Goal: Information Seeking & Learning: Learn about a topic

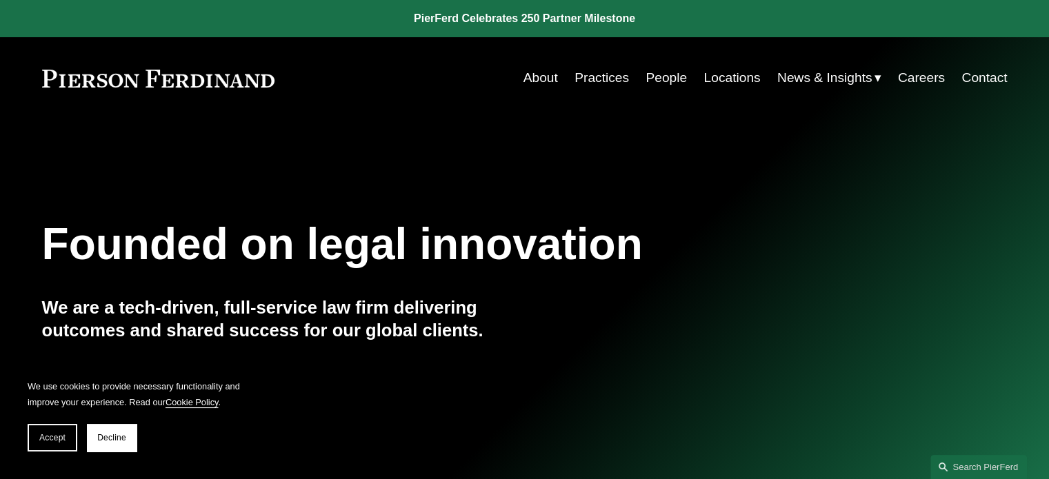
click at [599, 81] on link "Practices" at bounding box center [602, 78] width 54 height 26
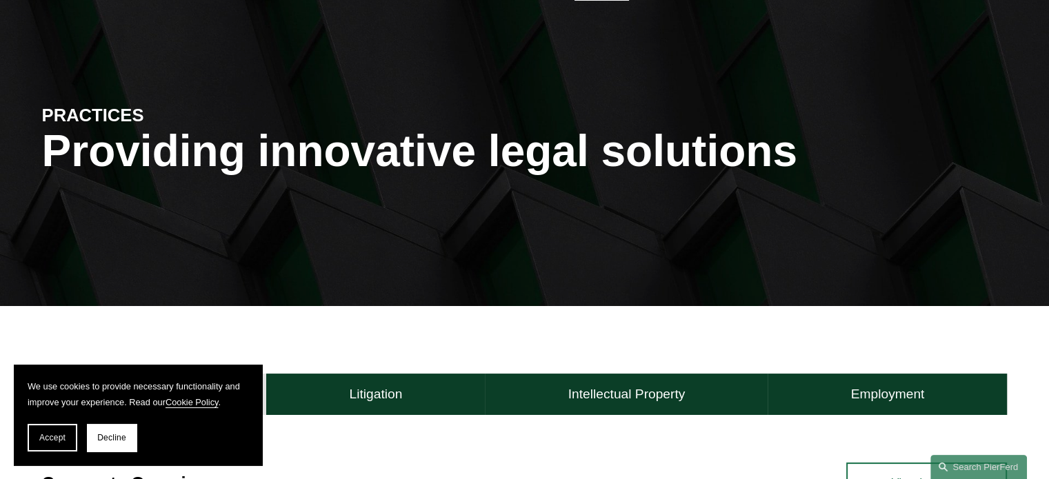
scroll to position [276, 0]
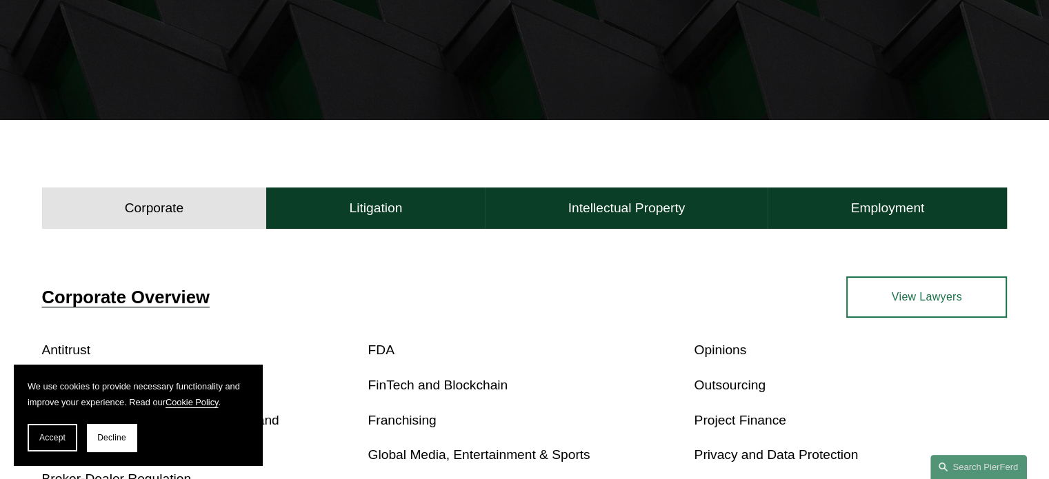
drag, startPoint x: 56, startPoint y: 444, endPoint x: 83, endPoint y: 446, distance: 27.0
click at [56, 444] on button "Accept" at bounding box center [53, 438] width 50 height 28
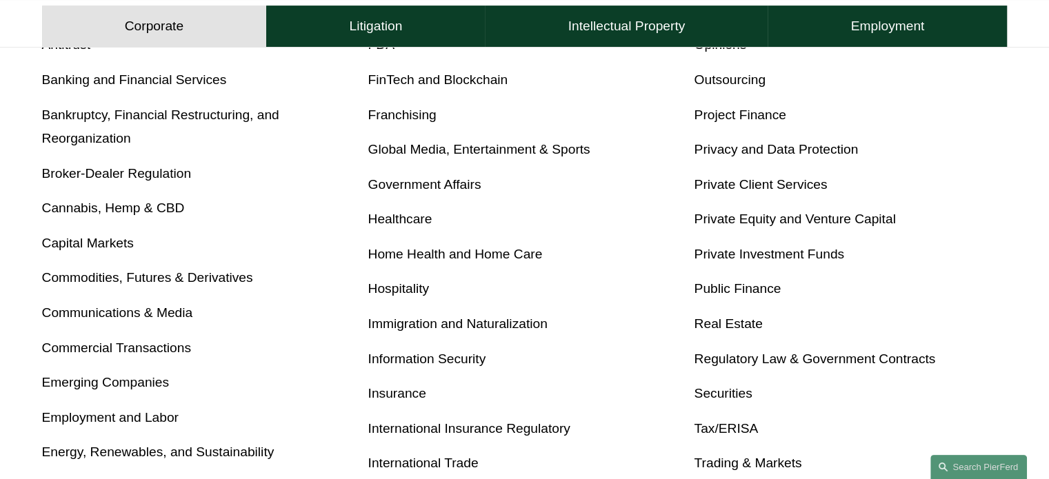
scroll to position [414, 0]
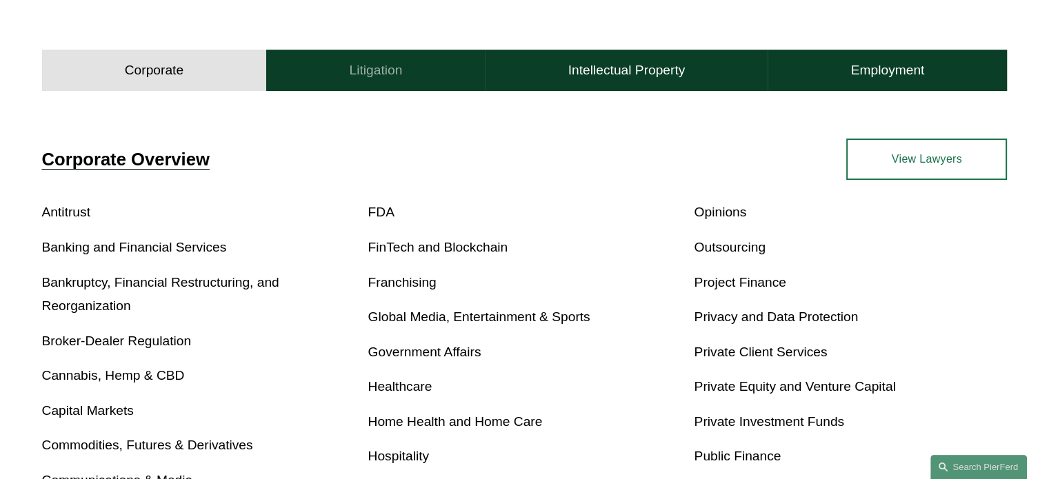
click at [361, 87] on button "Litigation" at bounding box center [375, 70] width 219 height 41
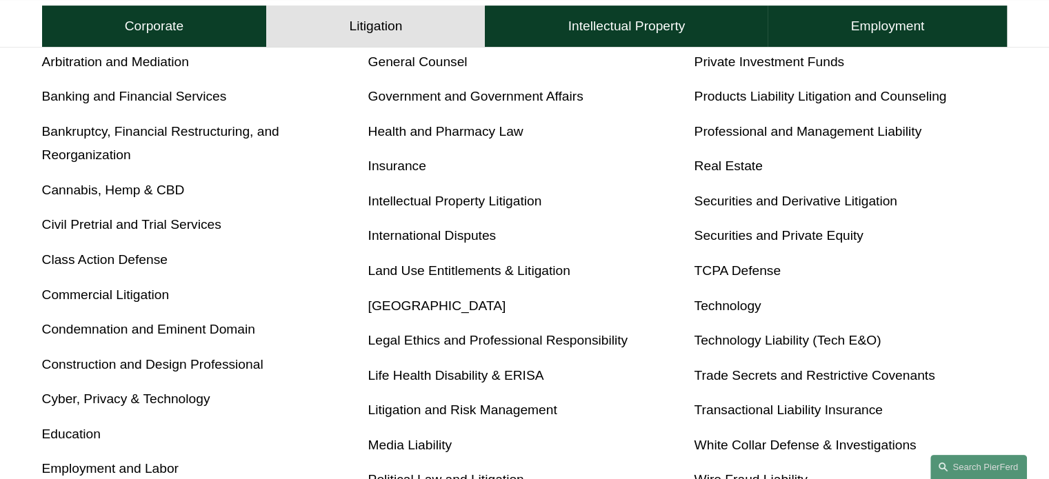
scroll to position [690, 0]
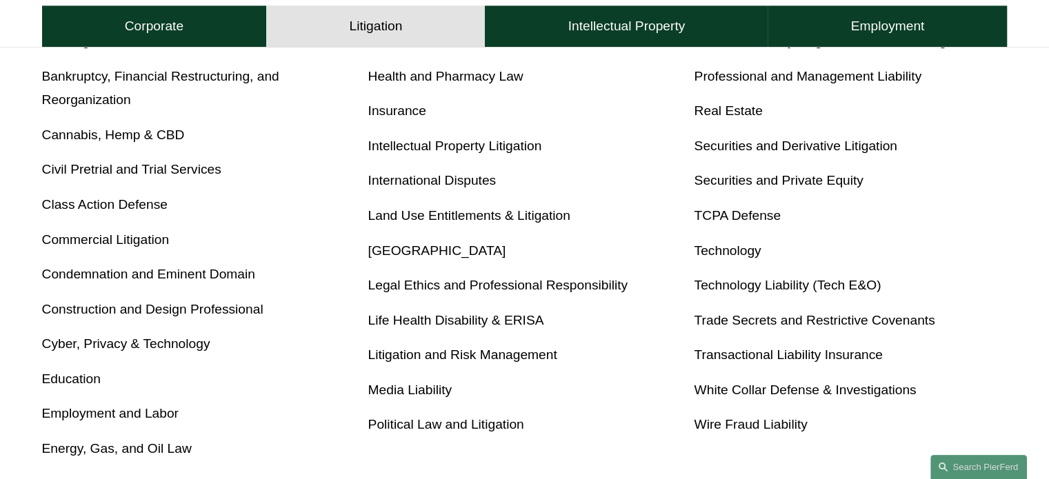
click at [101, 210] on link "Class Action Defense" at bounding box center [105, 204] width 126 height 14
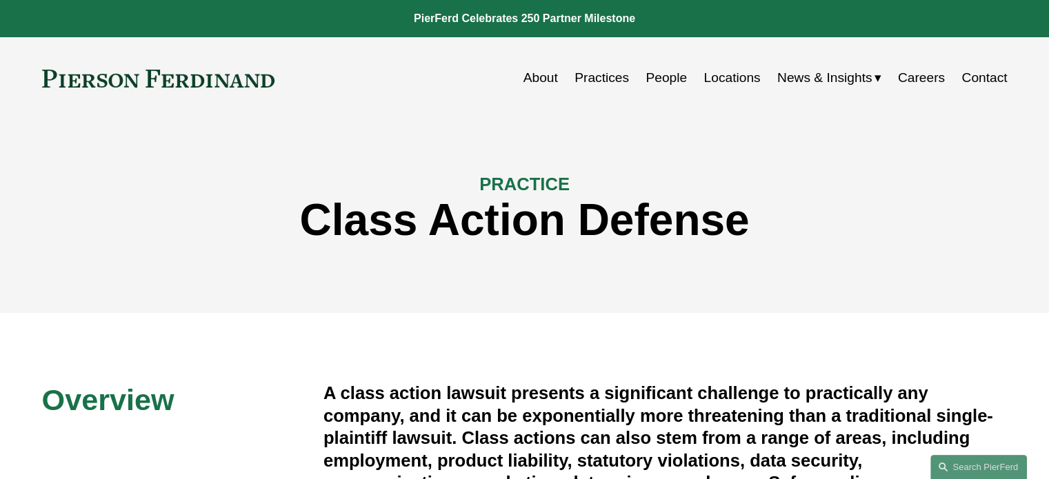
click at [359, 38] on div "Skip to Content About Practices People Locations" at bounding box center [524, 77] width 1049 height 81
